Goal: Information Seeking & Learning: Understand process/instructions

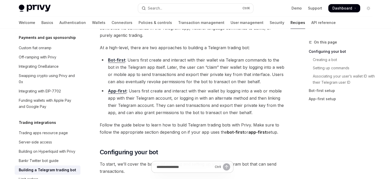
scroll to position [51, 0]
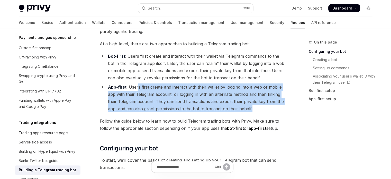
drag, startPoint x: 137, startPoint y: 84, endPoint x: 251, endPoint y: 106, distance: 116.9
click at [250, 106] on li "App-first : Users first create and interact with their wallet by logging into a…" at bounding box center [192, 97] width 185 height 29
drag, startPoint x: 251, startPoint y: 106, endPoint x: 256, endPoint y: 107, distance: 4.3
click at [252, 106] on li "App-first : Users first create and interact with their wallet by logging into a…" at bounding box center [192, 97] width 185 height 29
click at [261, 109] on li "App-first : Users first create and interact with their wallet by logging into a…" at bounding box center [192, 97] width 185 height 29
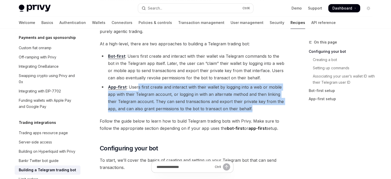
click at [261, 109] on li "App-first : Users first create and interact with their wallet by logging into a…" at bounding box center [192, 97] width 185 height 29
click at [264, 109] on li "App-first : Users first create and interact with their wallet by logging into a…" at bounding box center [192, 97] width 185 height 29
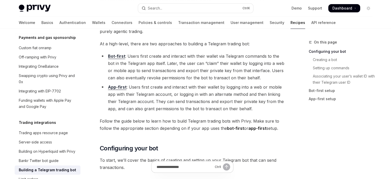
click at [264, 109] on li "App-first : Users first create and interact with their wallet by logging into a…" at bounding box center [192, 97] width 185 height 29
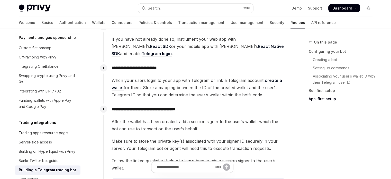
scroll to position [1260, 0]
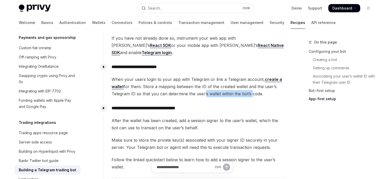
drag, startPoint x: 205, startPoint y: 97, endPoint x: 250, endPoint y: 93, distance: 45.4
click at [250, 93] on div "**********" at bounding box center [194, 81] width 182 height 41
click at [250, 93] on span "When your users login to your app with Telegram or link a Telegram account, cre…" at bounding box center [198, 87] width 173 height 22
drag, startPoint x: 126, startPoint y: 106, endPoint x: 149, endPoint y: 105, distance: 22.4
click at [149, 105] on p "**********" at bounding box center [198, 107] width 173 height 7
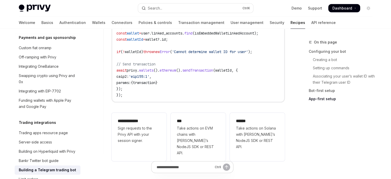
scroll to position [1594, 0]
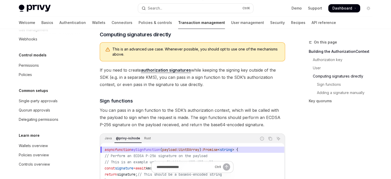
scroll to position [300, 0]
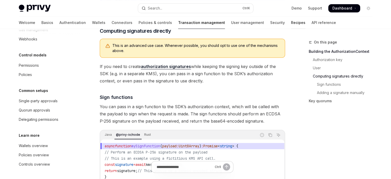
click at [291, 21] on link "Recipes" at bounding box center [298, 22] width 14 height 12
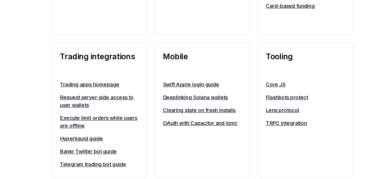
scroll to position [414, 0]
click at [118, 120] on link "Request server-side access to user wallets" at bounding box center [113, 116] width 63 height 12
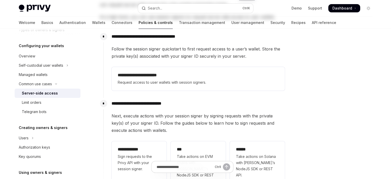
scroll to position [114, 0]
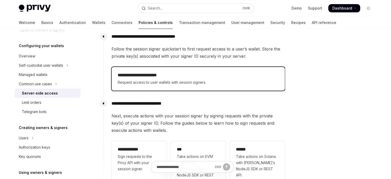
click at [203, 78] on h2 "**********" at bounding box center [198, 75] width 161 height 6
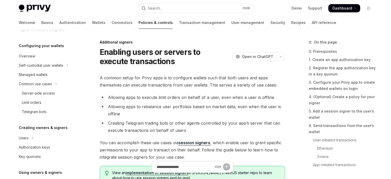
scroll to position [163, 0]
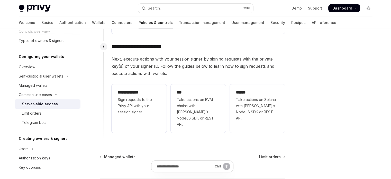
scroll to position [172, 0]
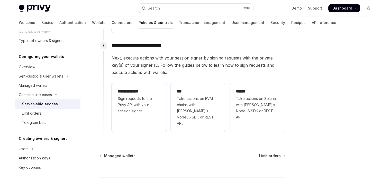
click at [318, 105] on div at bounding box center [337, 109] width 78 height 140
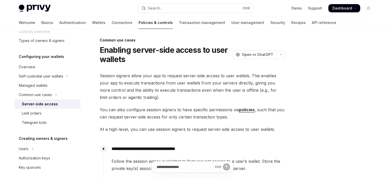
scroll to position [0, 0]
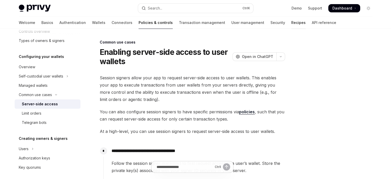
click at [291, 26] on link "Recipes" at bounding box center [298, 22] width 14 height 12
type textarea "*"
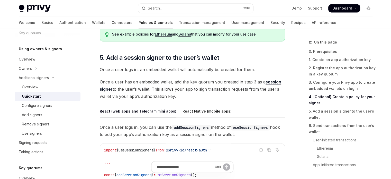
scroll to position [774, 0]
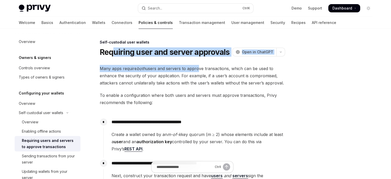
scroll to position [26, 0]
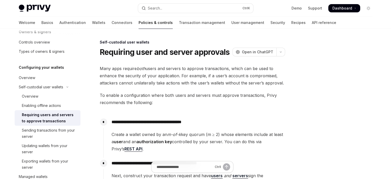
click at [131, 90] on div "**********" at bounding box center [192, 141] width 185 height 153
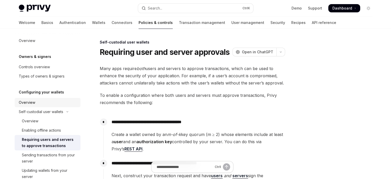
scroll to position [0, 0]
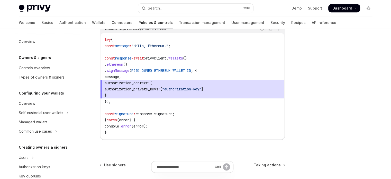
scroll to position [160, 0]
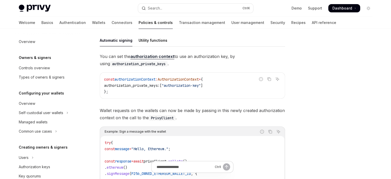
click at [150, 56] on link "authorization context" at bounding box center [152, 56] width 44 height 5
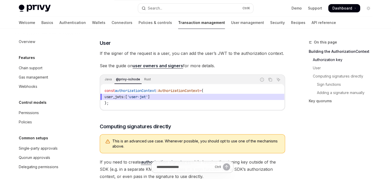
scroll to position [206, 0]
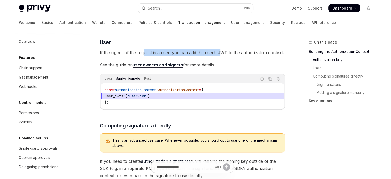
drag, startPoint x: 143, startPoint y: 57, endPoint x: 220, endPoint y: 55, distance: 76.6
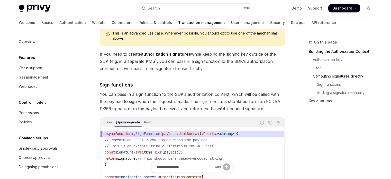
scroll to position [334, 0]
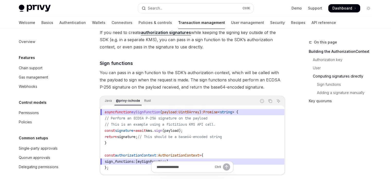
drag, startPoint x: 109, startPoint y: 83, endPoint x: 118, endPoint y: 81, distance: 9.0
click at [118, 81] on span "You can pass in a sign function to the SDK’s authorization context, which will …" at bounding box center [192, 80] width 185 height 22
drag, startPoint x: 127, startPoint y: 76, endPoint x: 200, endPoint y: 76, distance: 73.3
click at [200, 76] on span "You can pass in a sign function to the SDK’s authorization context, which will …" at bounding box center [192, 80] width 185 height 22
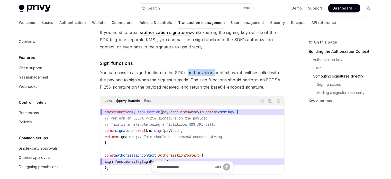
click at [200, 76] on span "You can pass in a sign function to the SDK’s authorization context, which will …" at bounding box center [192, 80] width 185 height 22
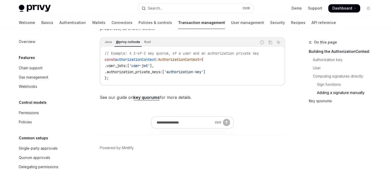
scroll to position [872, 0]
click at [147, 97] on link "key quorums" at bounding box center [146, 97] width 26 height 5
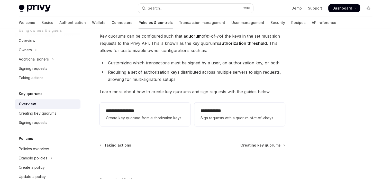
scroll to position [77, 0]
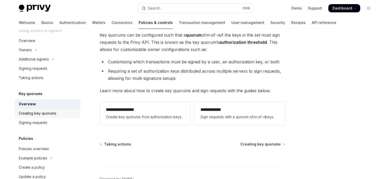
click at [58, 115] on div "Creating key quorums" at bounding box center [48, 113] width 59 height 6
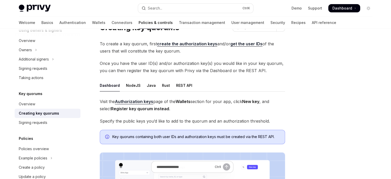
scroll to position [26, 0]
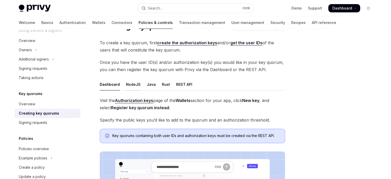
click at [131, 85] on div "NodeJS" at bounding box center [133, 84] width 15 height 12
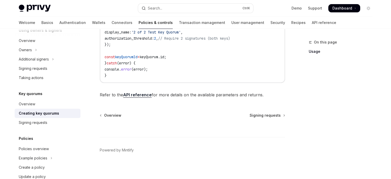
scroll to position [224, 0]
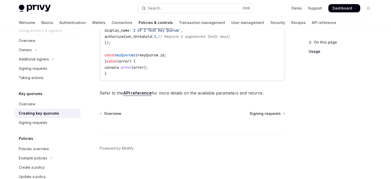
click at [66, 118] on li "Signing requests" at bounding box center [48, 122] width 66 height 9
click at [51, 122] on div "Signing requests" at bounding box center [48, 122] width 59 height 6
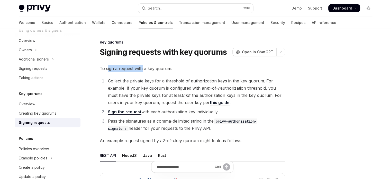
drag, startPoint x: 118, startPoint y: 66, endPoint x: 144, endPoint y: 67, distance: 26.2
click at [144, 66] on span "To sign a request with a key quorum:" at bounding box center [192, 68] width 185 height 7
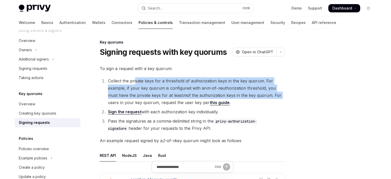
drag, startPoint x: 135, startPoint y: 77, endPoint x: 287, endPoint y: 99, distance: 153.5
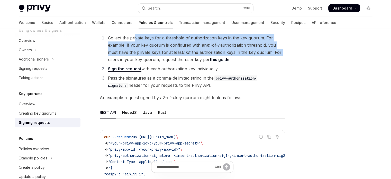
scroll to position [51, 0]
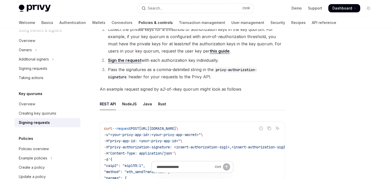
click at [119, 102] on ul "REST API NodeJS Java Rust" at bounding box center [192, 104] width 185 height 12
click at [124, 102] on div "NodeJS" at bounding box center [129, 104] width 15 height 12
type textarea "*"
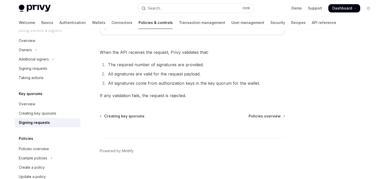
scroll to position [363, 0]
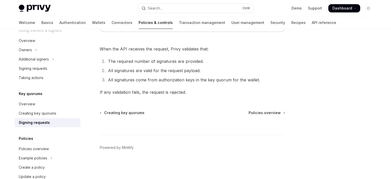
click at [37, 121] on div "Signing requests" at bounding box center [34, 122] width 31 height 6
click at [38, 116] on link "Creating key quorums" at bounding box center [48, 112] width 66 height 9
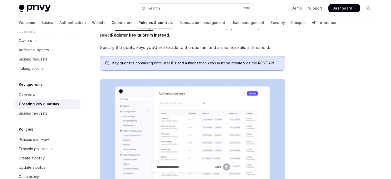
scroll to position [67, 0]
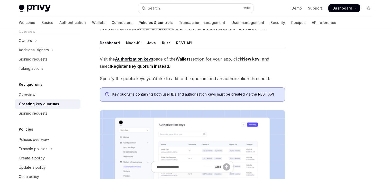
click at [139, 42] on ul "Dashboard NodeJS Java Rust REST API" at bounding box center [192, 43] width 185 height 12
click at [138, 42] on div "NodeJS" at bounding box center [133, 43] width 15 height 12
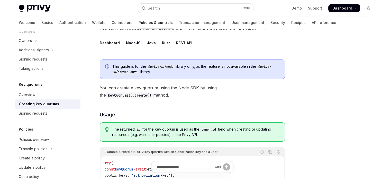
type textarea "*"
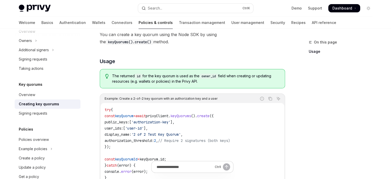
scroll to position [118, 0]
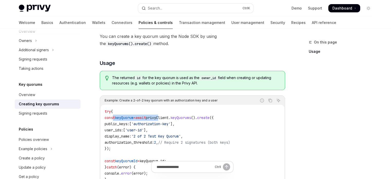
drag, startPoint x: 112, startPoint y: 114, endPoint x: 171, endPoint y: 115, distance: 58.6
click at [171, 115] on span "const keyQuorum = await privyClient . keyQuorums (). create ({" at bounding box center [159, 117] width 109 height 5
click at [163, 120] on code "try { const keyQuorum = await privyClient . keyQuorums (). create ({ public_key…" at bounding box center [193, 145] width 176 height 74
drag, startPoint x: 128, startPoint y: 126, endPoint x: 176, endPoint y: 120, distance: 48.4
click at [176, 120] on code "try { const keyQuorum = await privyClient . keyQuorums (). create ({ public_key…" at bounding box center [193, 145] width 176 height 74
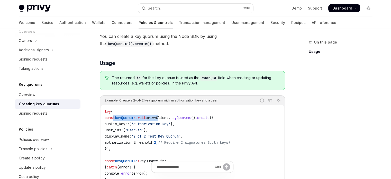
click at [170, 121] on span "'authorization-key'" at bounding box center [150, 123] width 39 height 5
click at [186, 120] on code "try { const keyQuorum = await privyClient . keyQuorums (). create ({ public_key…" at bounding box center [193, 145] width 176 height 74
drag, startPoint x: 189, startPoint y: 120, endPoint x: 140, endPoint y: 122, distance: 49.1
click at [140, 122] on code "try { const keyQuorum = await privyClient . keyQuorums (). create ({ public_key…" at bounding box center [193, 145] width 176 height 74
click at [131, 122] on span "[" at bounding box center [130, 123] width 2 height 5
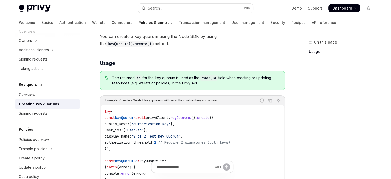
drag, startPoint x: 133, startPoint y: 122, endPoint x: 175, endPoint y: 129, distance: 42.2
click at [175, 129] on code "try { const keyQuorum = await privyClient . keyQuorums (). create ({ public_key…" at bounding box center [193, 145] width 176 height 74
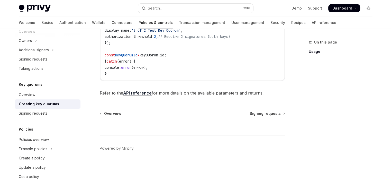
scroll to position [147, 0]
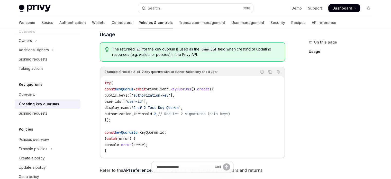
click at [173, 127] on code "try { const keyQuorum = await privyClient . keyQuorums (). create ({ public_key…" at bounding box center [193, 117] width 176 height 74
drag, startPoint x: 107, startPoint y: 96, endPoint x: 114, endPoint y: 96, distance: 7.2
click at [114, 96] on div "try { const keyQuorum = await privyClient . keyQuorums (). create ({ public_key…" at bounding box center [193, 116] width 184 height 81
click at [115, 96] on span "public_keys:" at bounding box center [117, 95] width 25 height 5
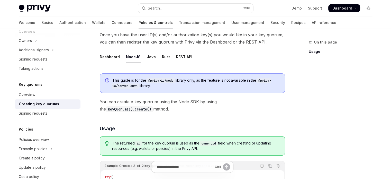
scroll to position [0, 0]
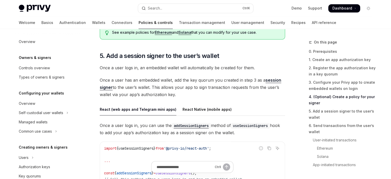
scroll to position [143, 0]
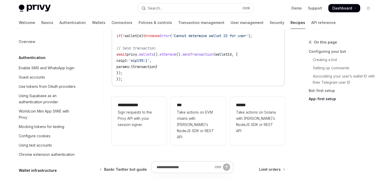
scroll to position [457, 0]
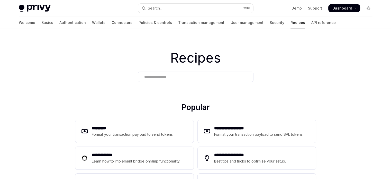
type textarea "*"
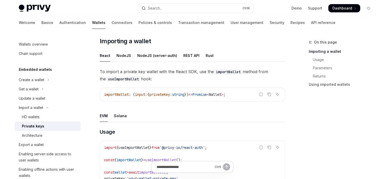
scroll to position [77, 0]
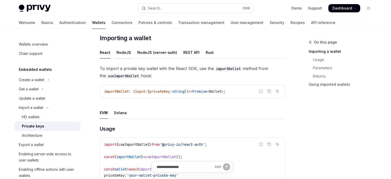
click at [123, 54] on div "NodeJS" at bounding box center [123, 52] width 15 height 12
type textarea "*"
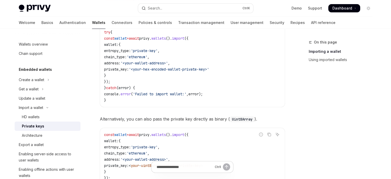
scroll to position [231, 0]
